Goal: Task Accomplishment & Management: Use online tool/utility

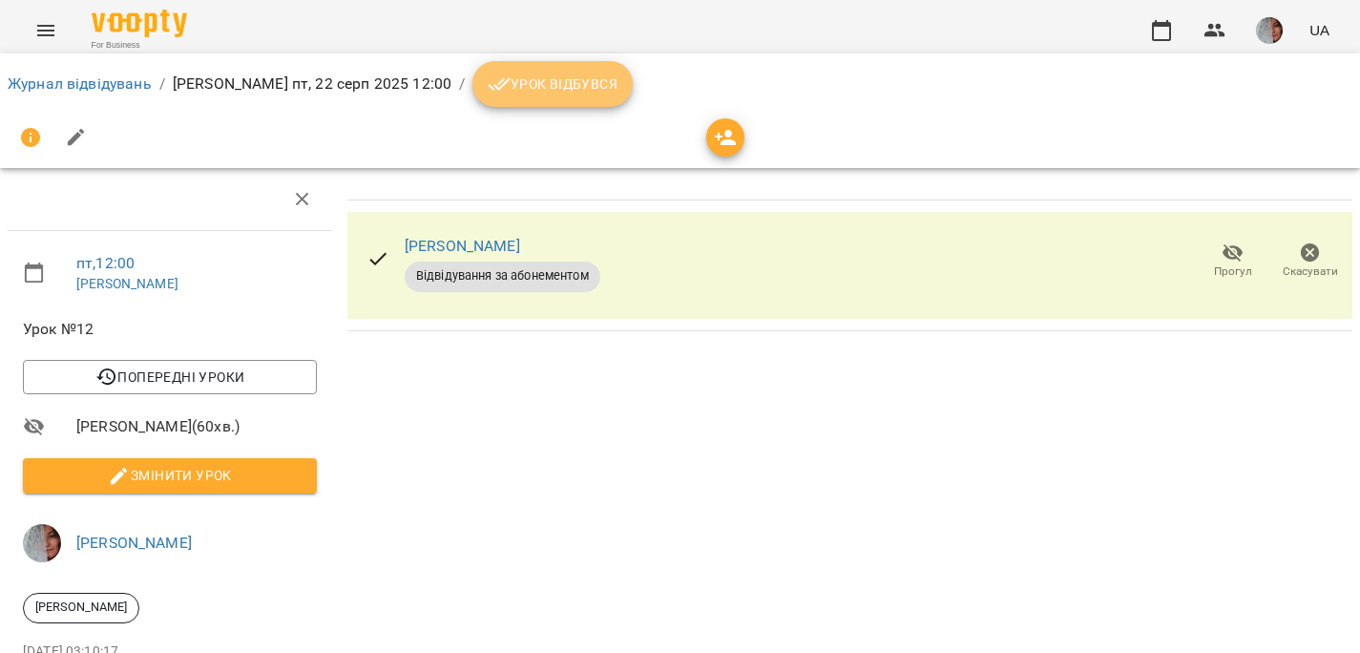
click at [616, 78] on span "Урок відбувся" at bounding box center [553, 84] width 130 height 23
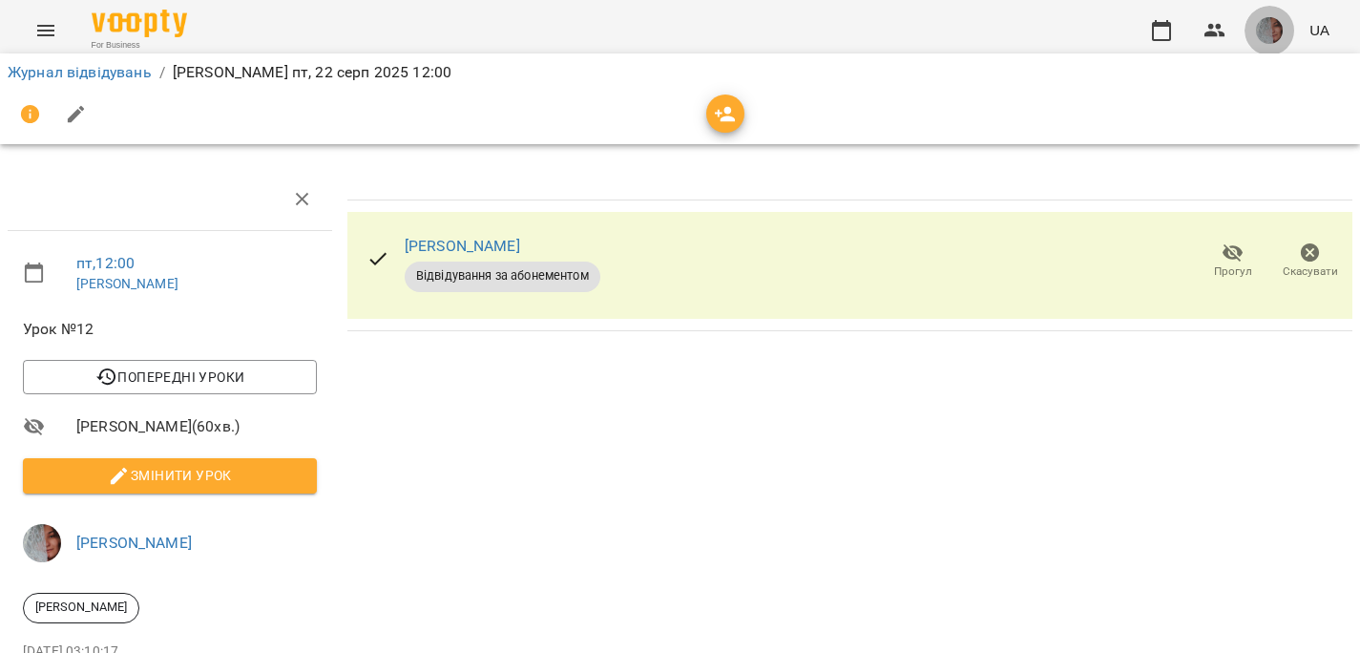
click at [1272, 34] on img "button" at bounding box center [1269, 30] width 27 height 27
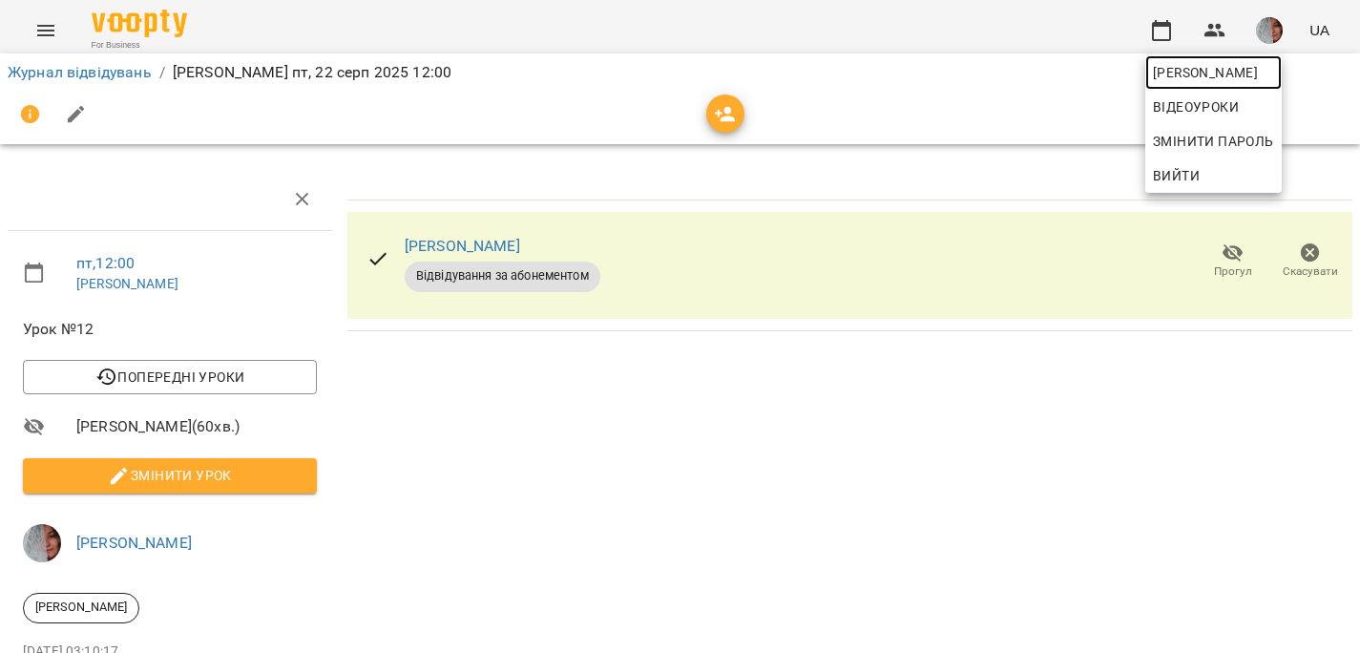
click at [1268, 76] on span "[PERSON_NAME]" at bounding box center [1213, 72] width 121 height 23
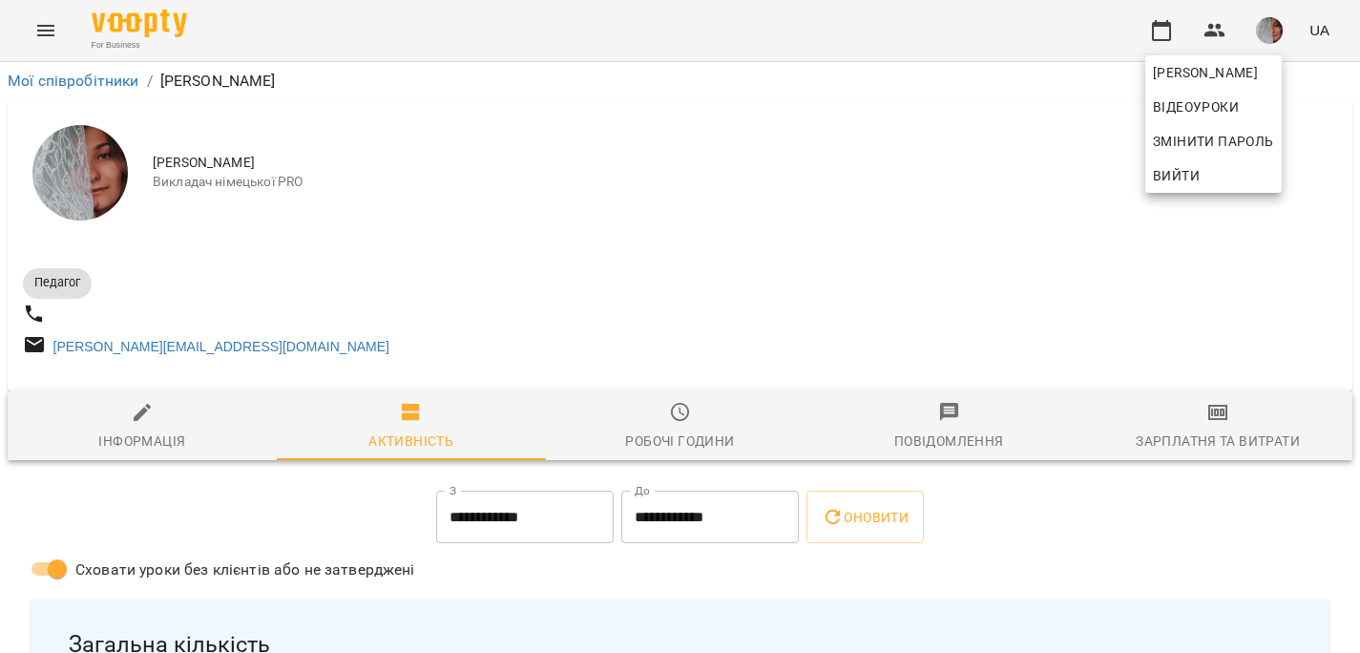
click at [1223, 441] on div at bounding box center [680, 326] width 1360 height 653
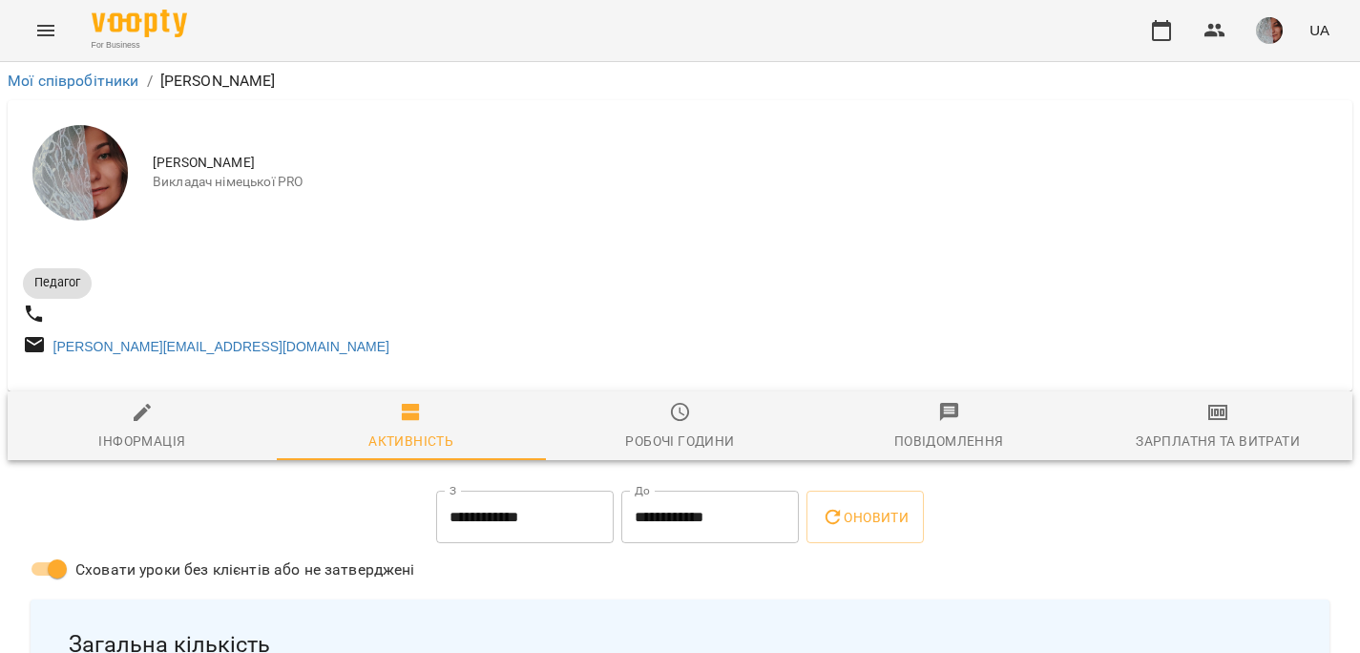
click at [1223, 433] on span "Зарплатня та Витрати" at bounding box center [1217, 427] width 246 height 52
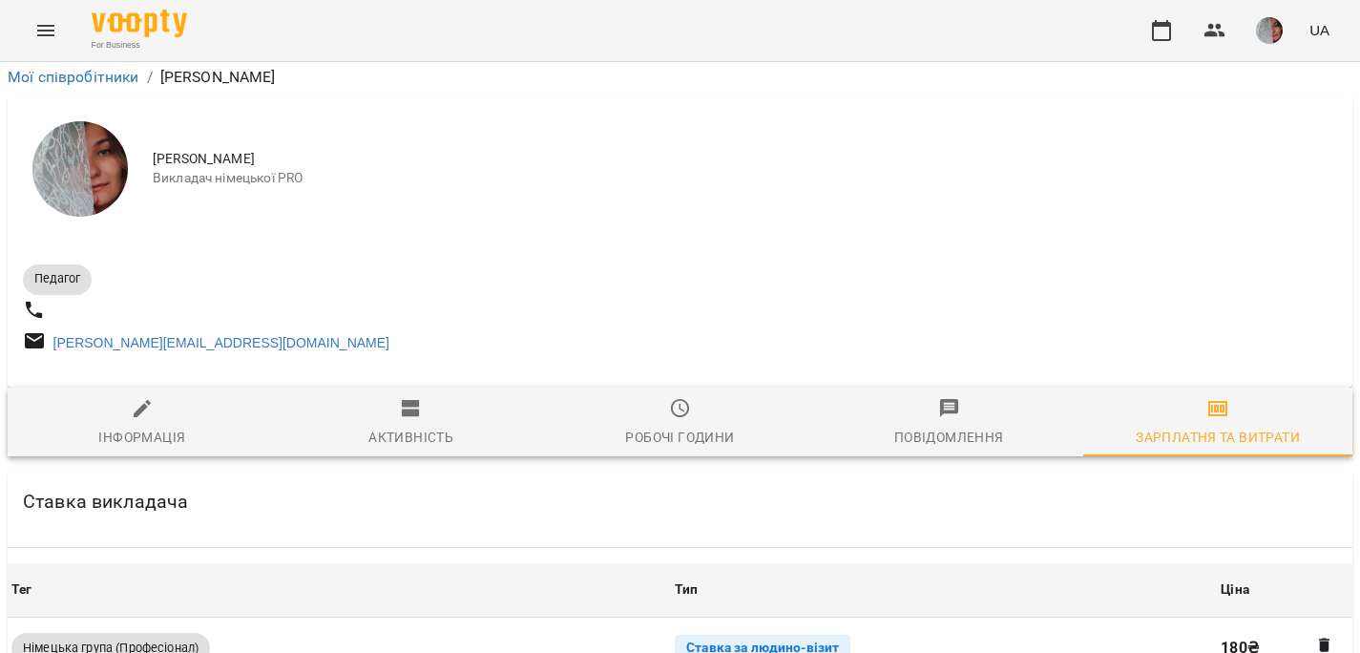
scroll to position [588, 0]
